Goal: Ask a question

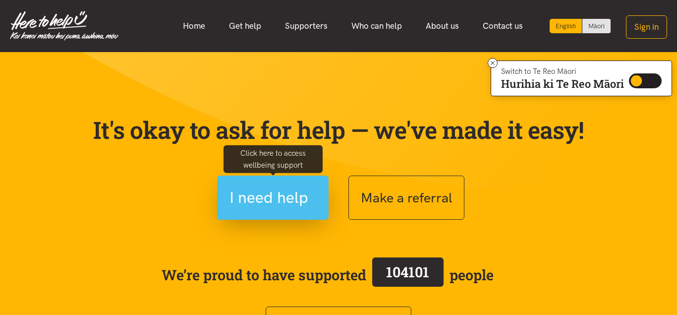
click at [265, 201] on span "I need help" at bounding box center [268, 197] width 79 height 25
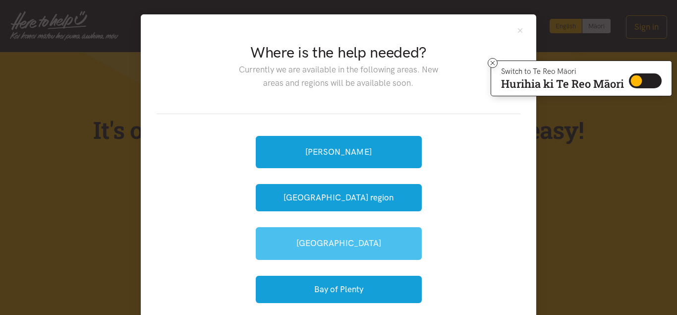
click at [335, 238] on link "[GEOGRAPHIC_DATA]" at bounding box center [339, 243] width 166 height 32
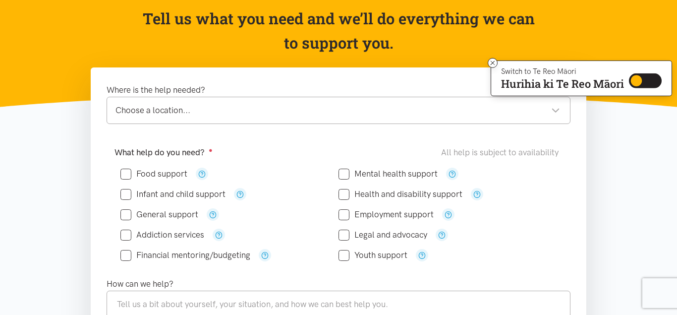
scroll to position [152, 0]
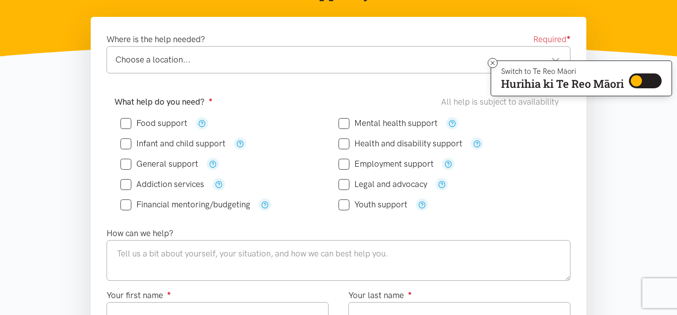
click at [346, 143] on input "Health and disability support" at bounding box center [401, 143] width 124 height 8
checkbox input "true"
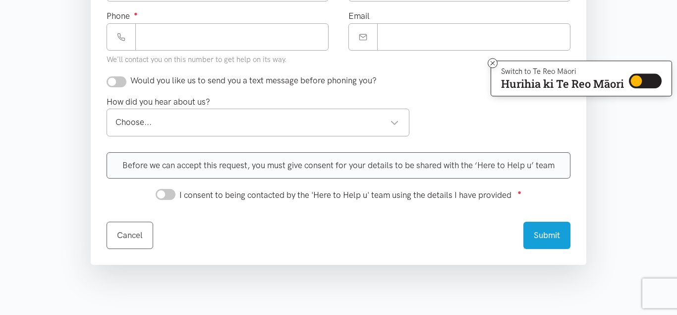
scroll to position [506, 0]
